Goal: Task Accomplishment & Management: Use online tool/utility

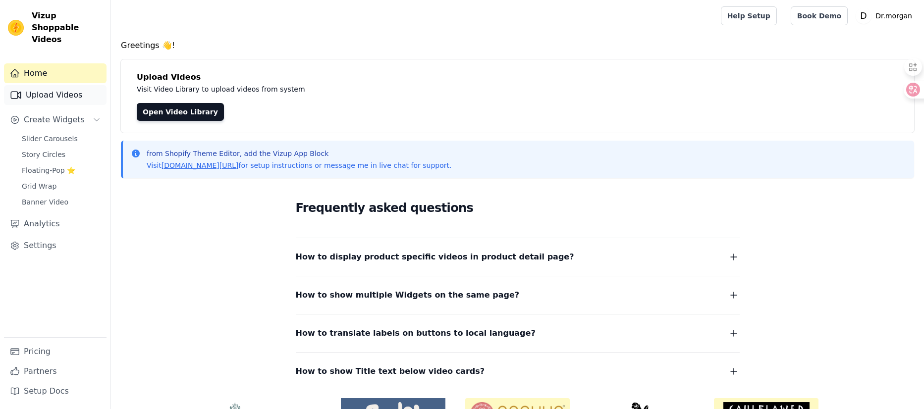
click at [49, 85] on link "Upload Videos" at bounding box center [55, 95] width 103 height 20
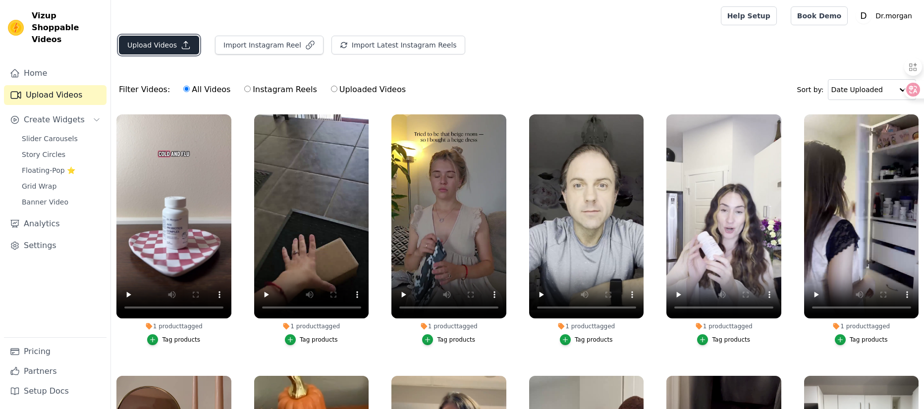
click at [154, 44] on button "Upload Videos" at bounding box center [159, 45] width 80 height 19
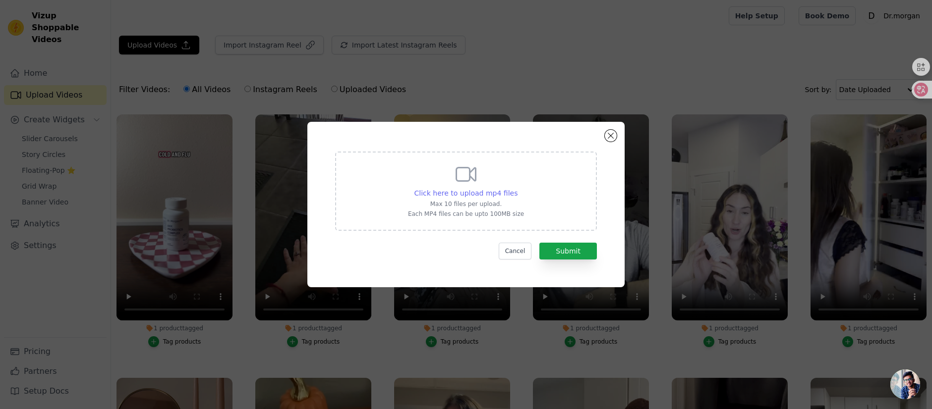
click at [490, 189] on span "Click here to upload mp4 files" at bounding box center [466, 193] width 104 height 8
click at [517, 188] on input "Click here to upload mp4 files Max 10 files per upload. Each MP4 files can be u…" at bounding box center [517, 188] width 0 height 0
type input "C:\fakepath\akk-3.mp4"
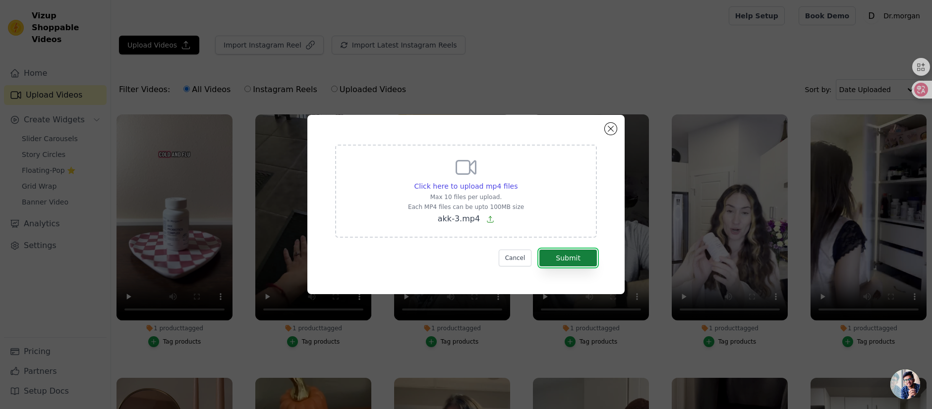
click at [569, 254] on button "Submit" at bounding box center [568, 258] width 58 height 17
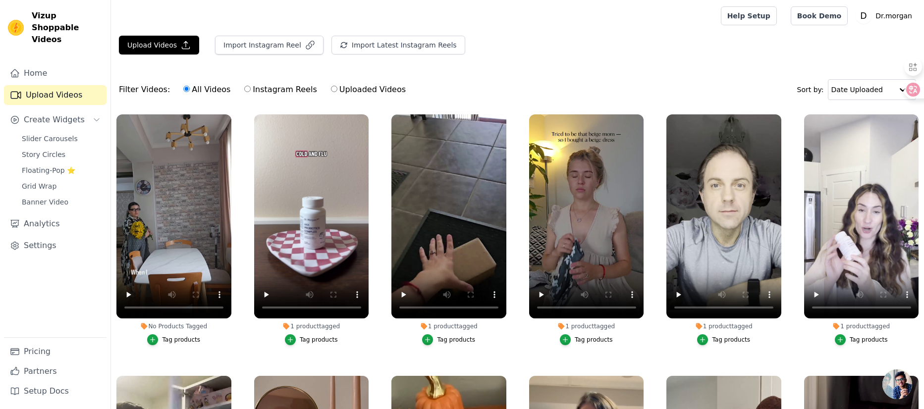
click at [184, 338] on div "Tag products" at bounding box center [181, 340] width 38 height 8
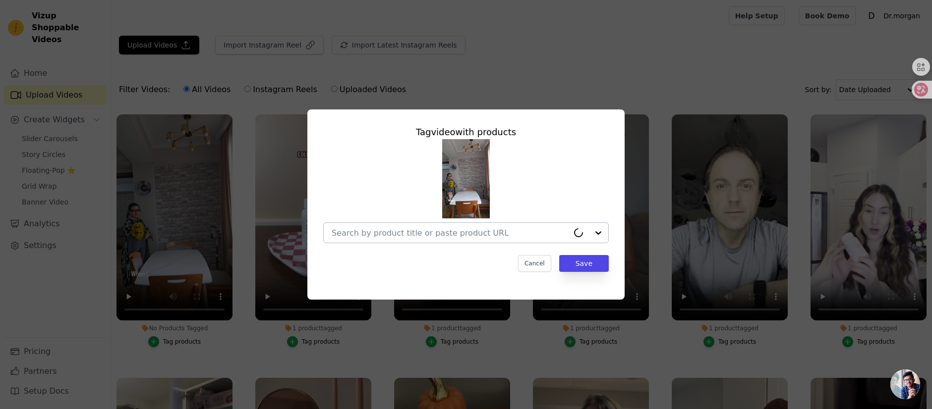
click at [420, 233] on input "No Products Tagged Tag video with products Cancel Save Tag products" at bounding box center [450, 233] width 237 height 9
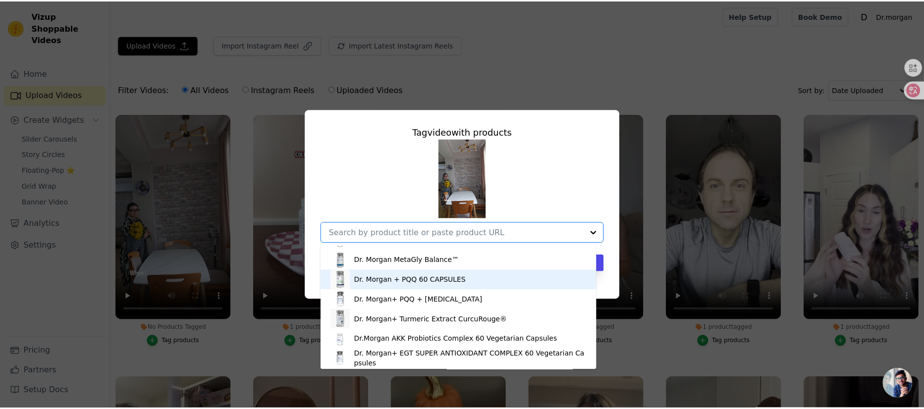
scroll to position [17, 0]
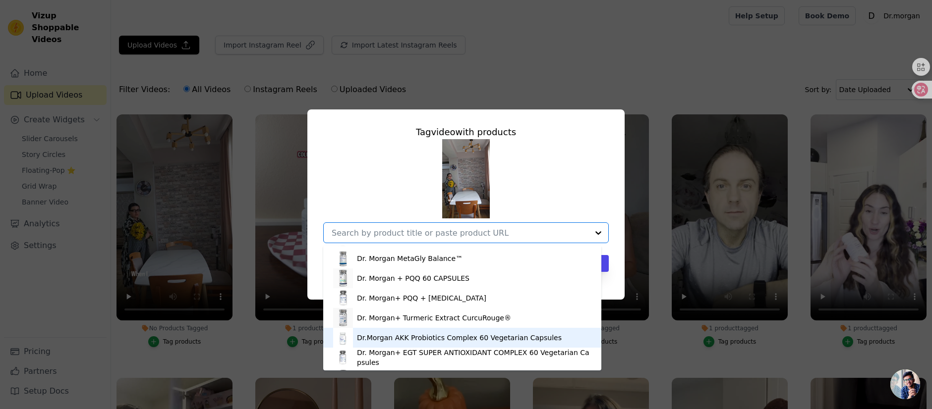
click at [432, 336] on div "Dr.Morgan AKK Probiotics Complex 60 Vegetarian Capsules" at bounding box center [459, 338] width 205 height 10
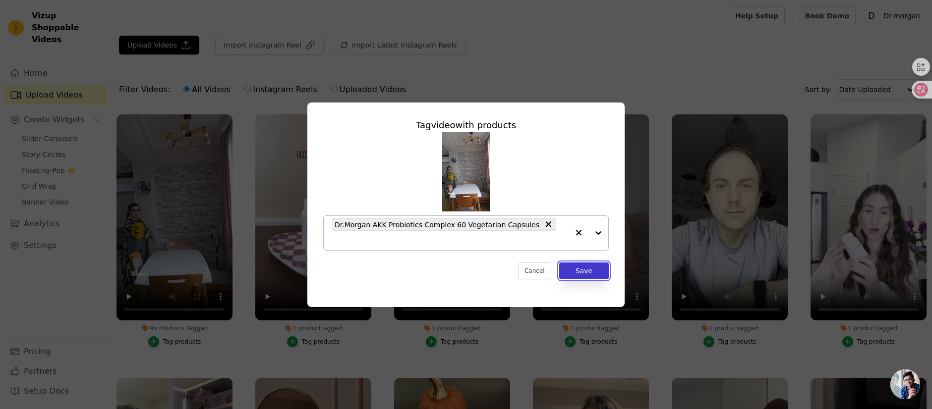
click at [579, 265] on button "Save" at bounding box center [584, 271] width 50 height 17
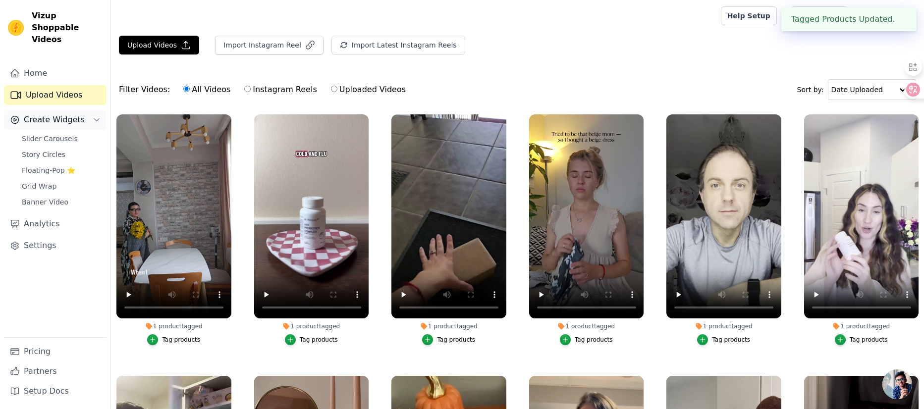
click at [27, 114] on span "Create Widgets" at bounding box center [54, 120] width 61 height 12
click at [50, 114] on span "Create Widgets" at bounding box center [54, 120] width 61 height 12
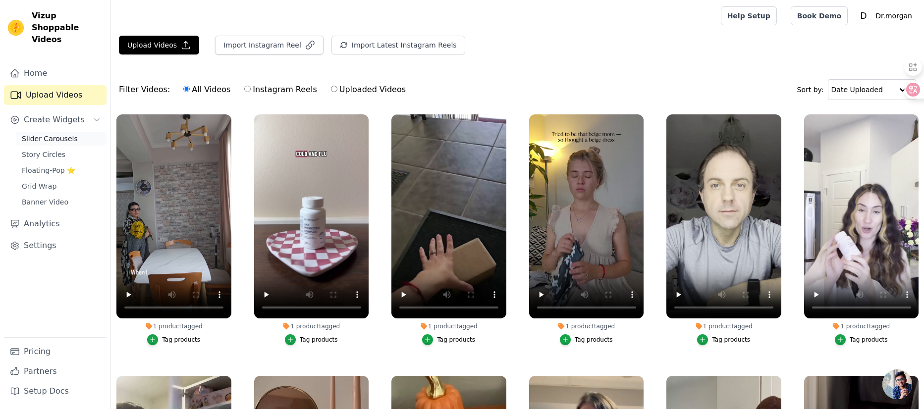
click at [49, 134] on span "Slider Carousels" at bounding box center [50, 139] width 56 height 10
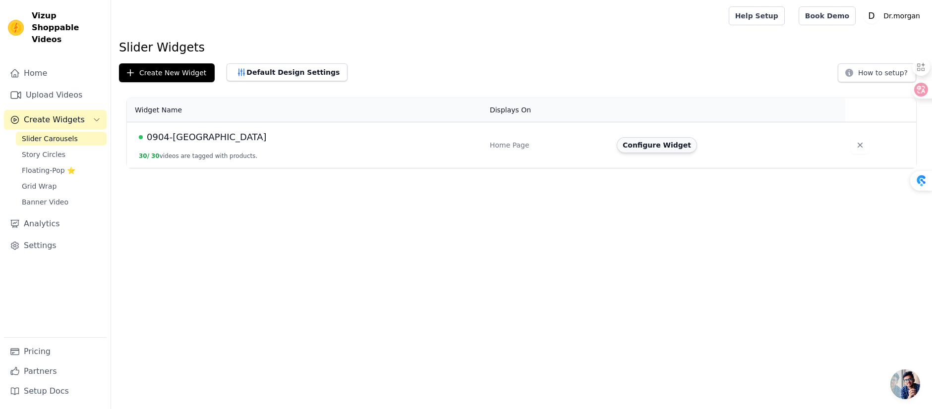
click at [635, 146] on button "Configure Widget" at bounding box center [657, 145] width 80 height 16
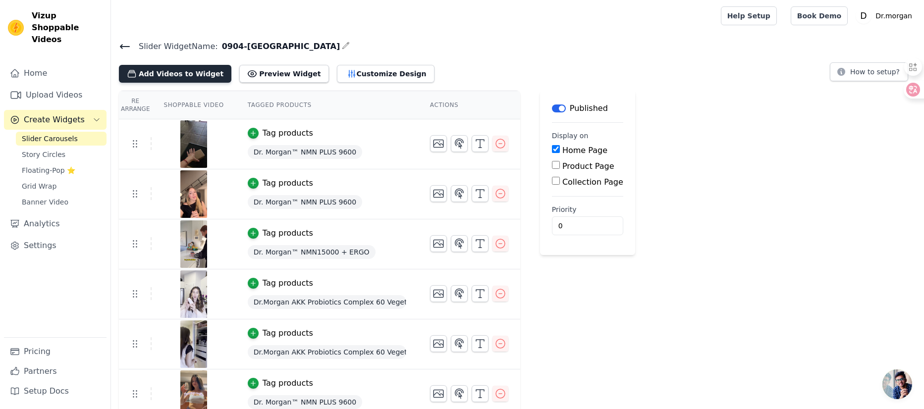
click at [178, 77] on button "Add Videos to Widget" at bounding box center [175, 74] width 113 height 18
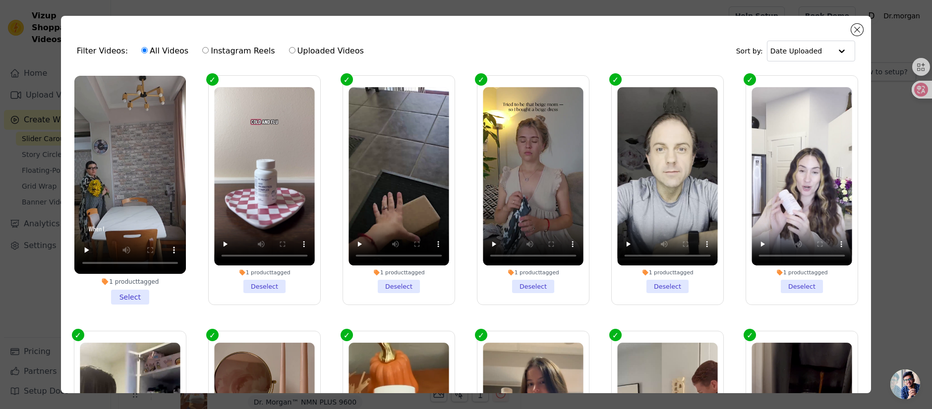
click at [135, 289] on li "1 product tagged Select" at bounding box center [130, 190] width 112 height 229
click at [0, 0] on input "1 product tagged Select" at bounding box center [0, 0] width 0 height 0
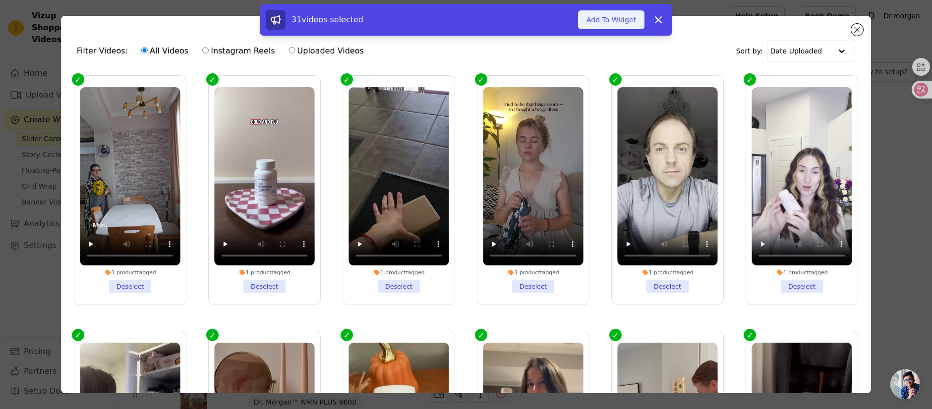
click at [617, 27] on button "Add To Widget" at bounding box center [611, 19] width 66 height 19
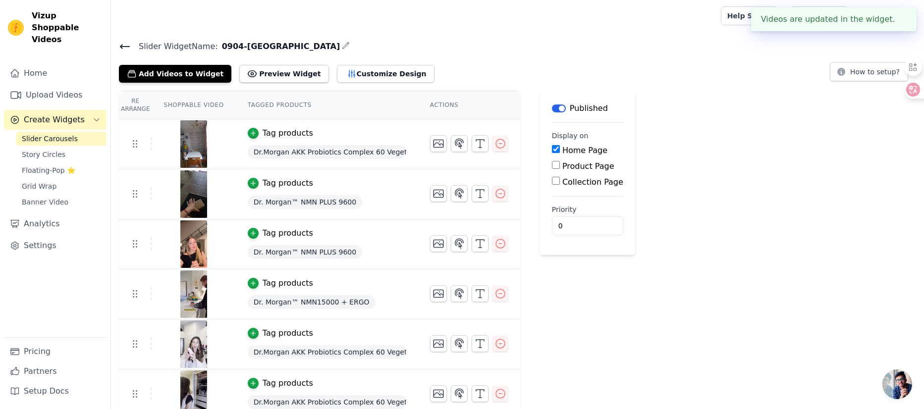
click at [452, 47] on h4 "Slider Widget Name: 0904-Carousels" at bounding box center [518, 46] width 798 height 13
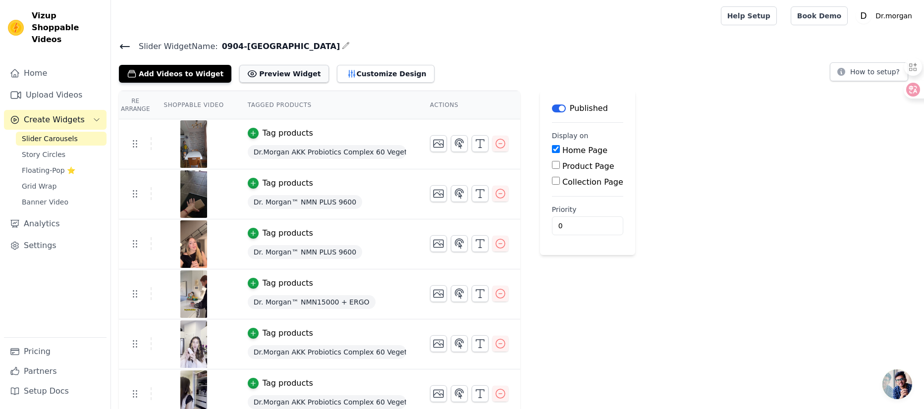
click at [273, 70] on button "Preview Widget" at bounding box center [283, 74] width 89 height 18
